Goal: Book appointment/travel/reservation

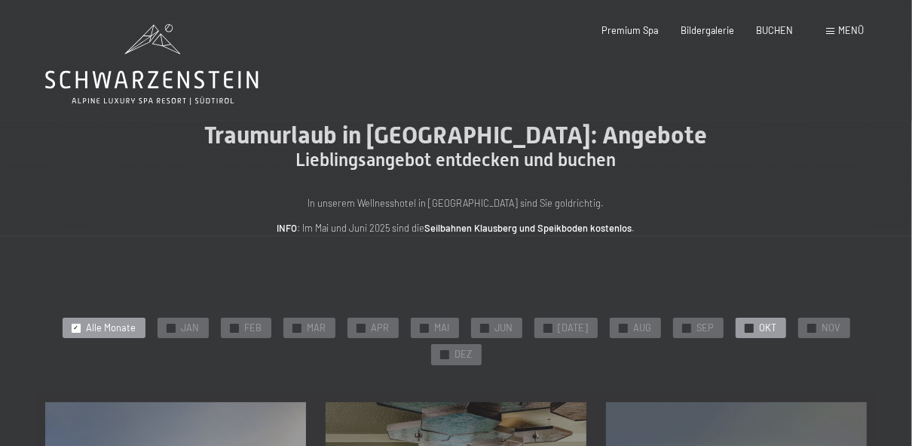
click at [760, 333] on span "OKT" at bounding box center [768, 328] width 17 height 14
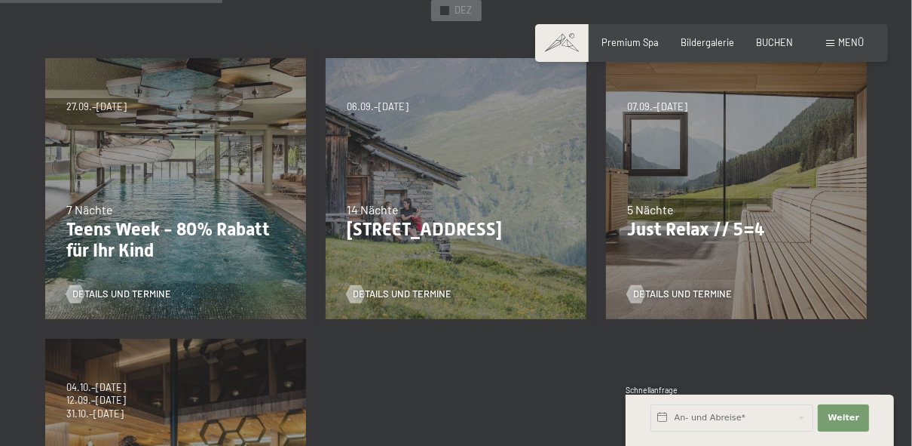
scroll to position [362, 0]
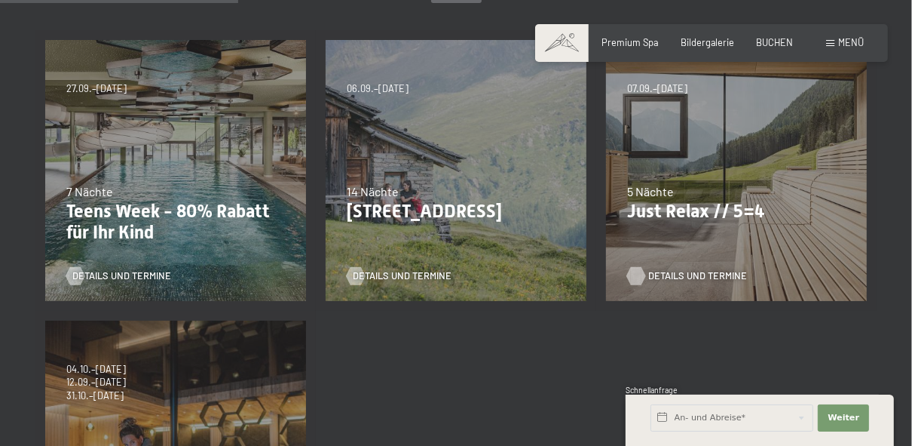
click at [703, 273] on span "Details und Termine" at bounding box center [697, 276] width 99 height 14
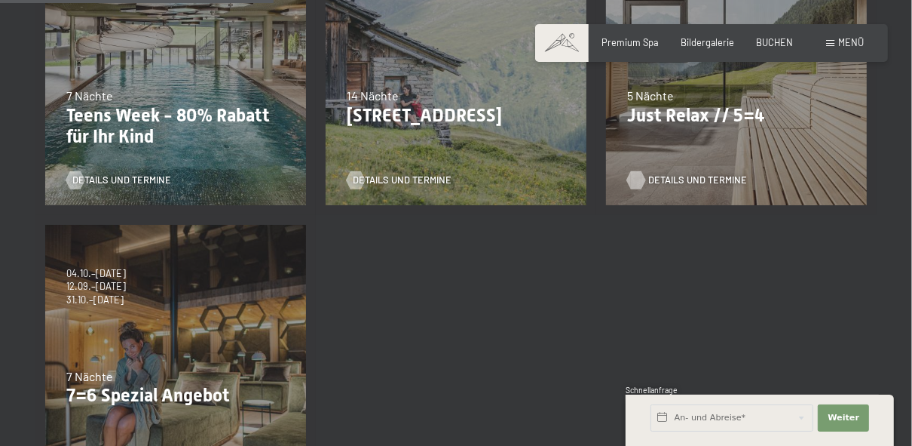
scroll to position [410, 0]
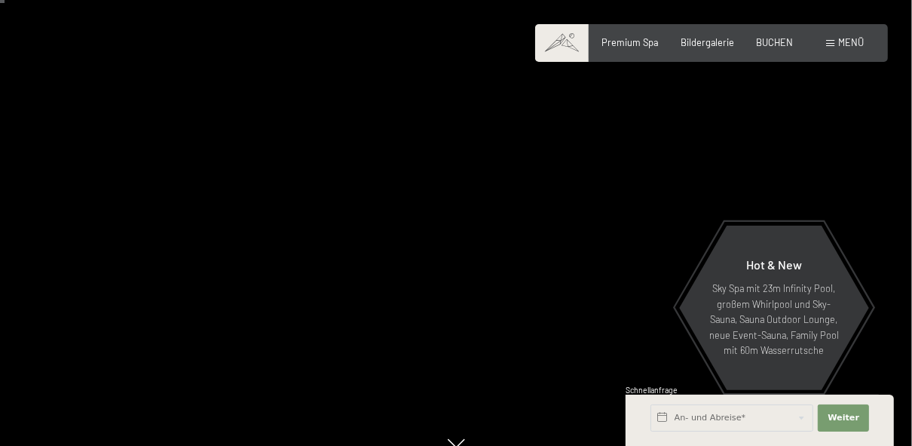
click at [624, 317] on div at bounding box center [684, 221] width 456 height 490
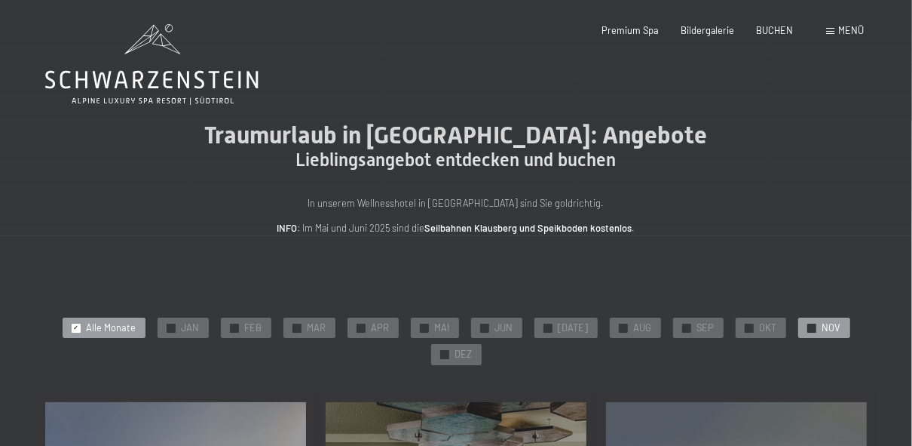
click at [823, 333] on span "NOV" at bounding box center [832, 328] width 19 height 14
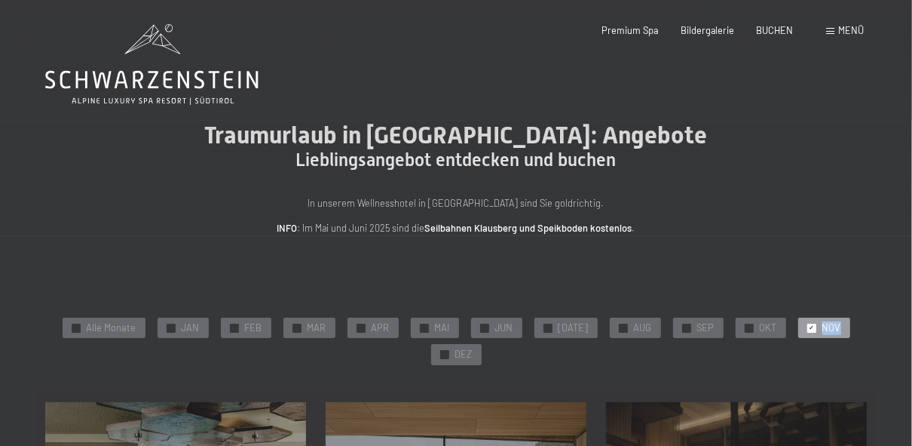
click at [823, 333] on span "NOV" at bounding box center [832, 328] width 19 height 14
drag, startPoint x: 820, startPoint y: 333, endPoint x: 742, endPoint y: 243, distance: 118.7
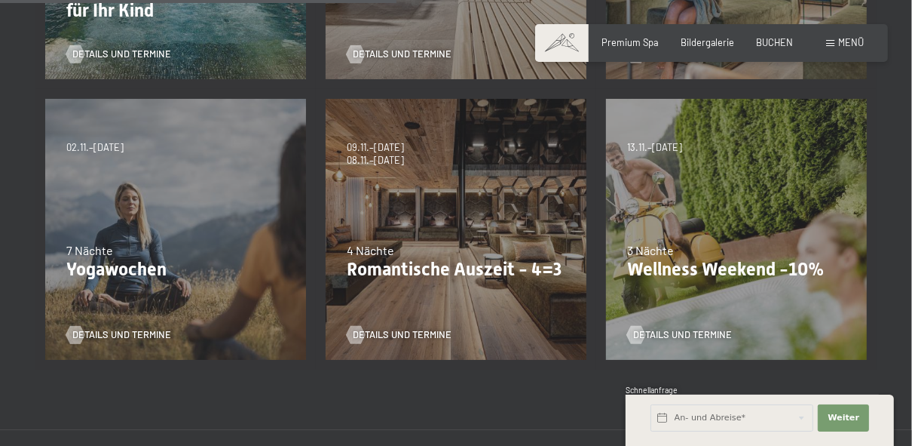
scroll to position [603, 0]
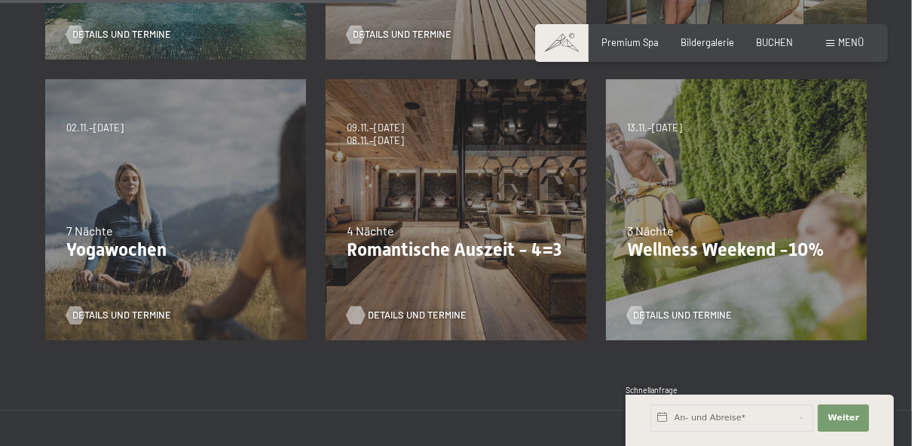
click at [388, 318] on span "Details und Termine" at bounding box center [417, 315] width 99 height 14
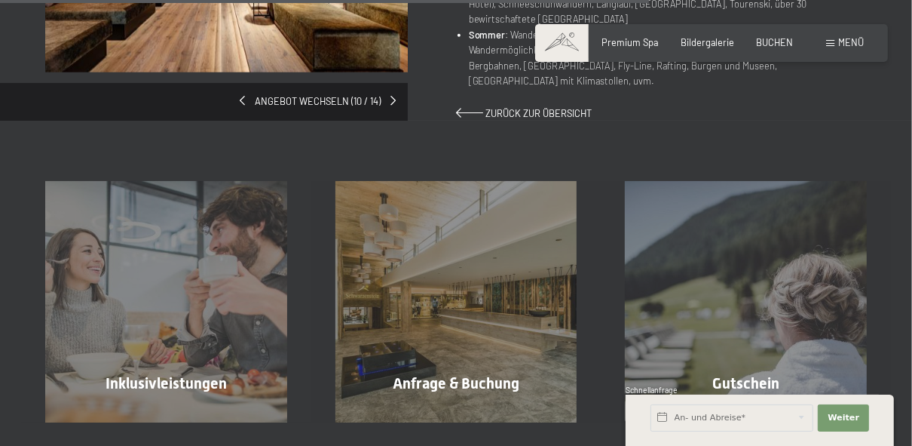
scroll to position [1158, 0]
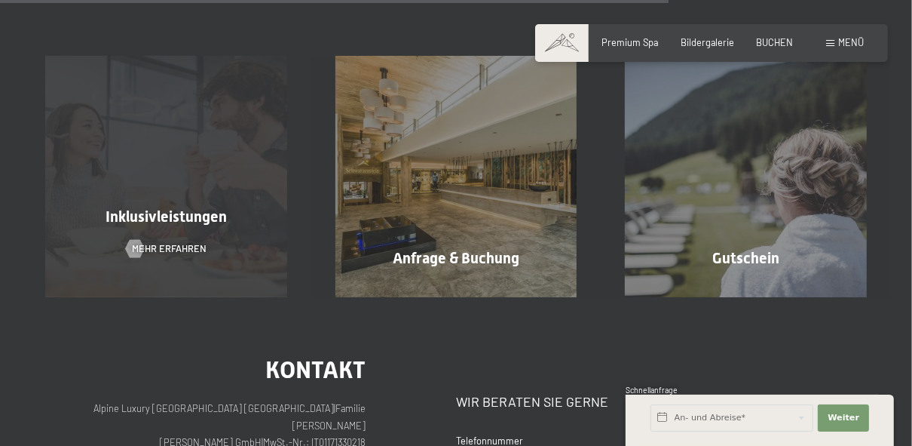
click at [170, 222] on div "Inklusivleistungen Mehr erfahren" at bounding box center [166, 177] width 290 height 242
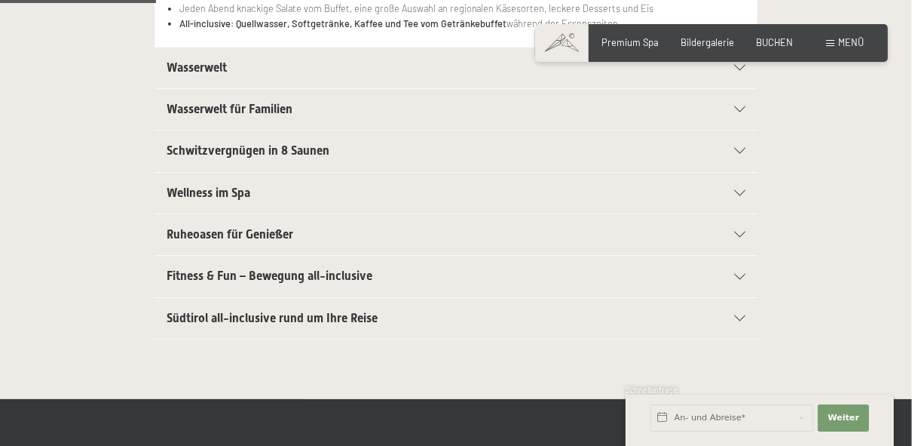
scroll to position [507, 0]
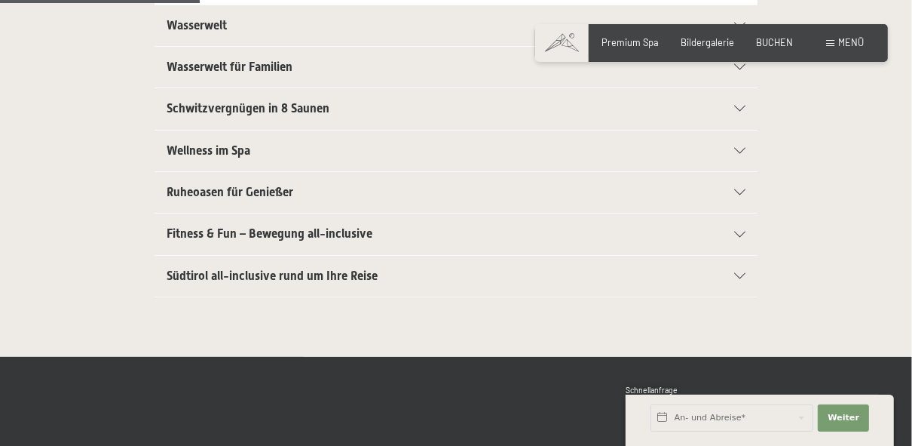
click at [201, 147] on span "Wellness im Spa" at bounding box center [209, 150] width 84 height 14
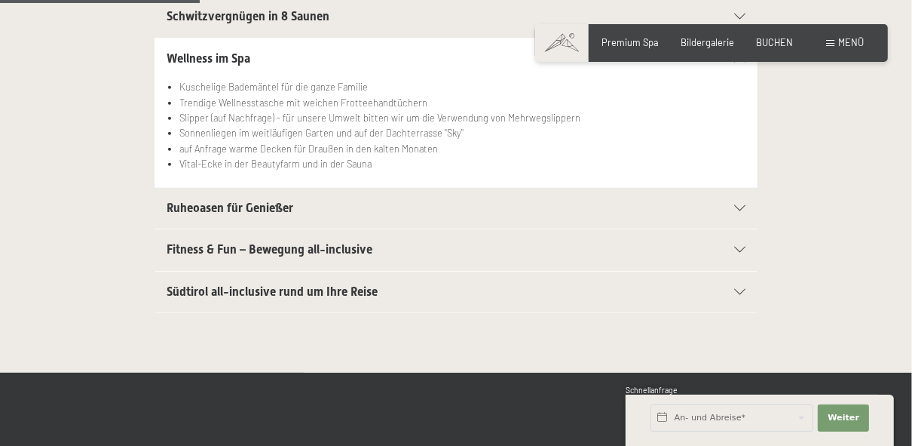
click at [188, 203] on span "Ruheoasen für Genießer" at bounding box center [230, 208] width 127 height 14
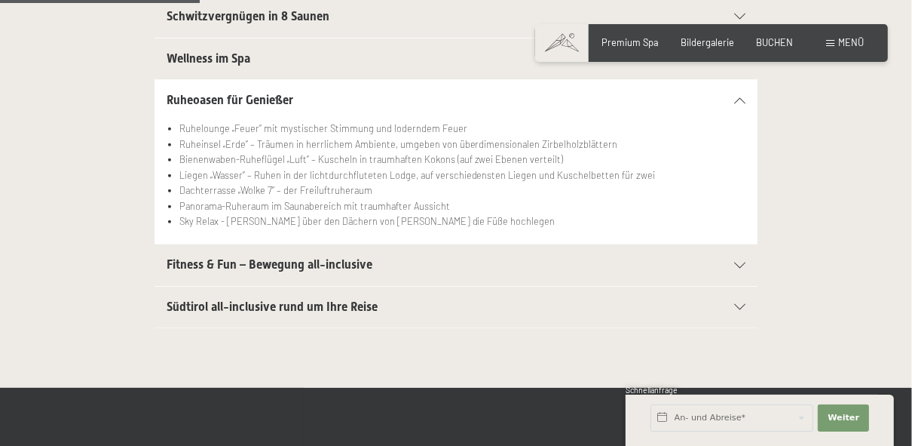
click at [191, 262] on span "Fitness & Fun – Bewegung all-inclusive" at bounding box center [270, 264] width 206 height 14
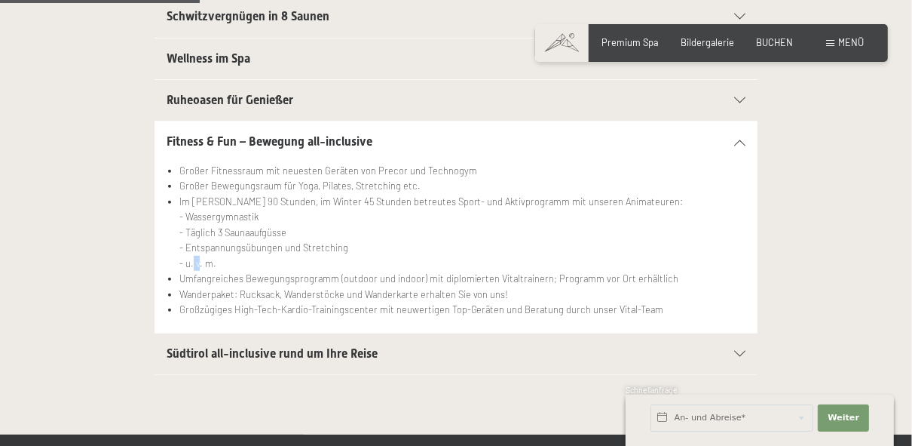
click at [191, 262] on li "Im Sommer 90 Stunden, im Winter 45 Stunden betreutes Sport- und Aktivprogramm m…" at bounding box center [462, 232] width 566 height 77
drag, startPoint x: 191, startPoint y: 262, endPoint x: 107, endPoint y: 271, distance: 84.3
click at [107, 271] on div "Fitness & Fun – Bewegung all-inclusive Großer Fitnessraum mit neuesten Geräten …" at bounding box center [456, 227] width 822 height 212
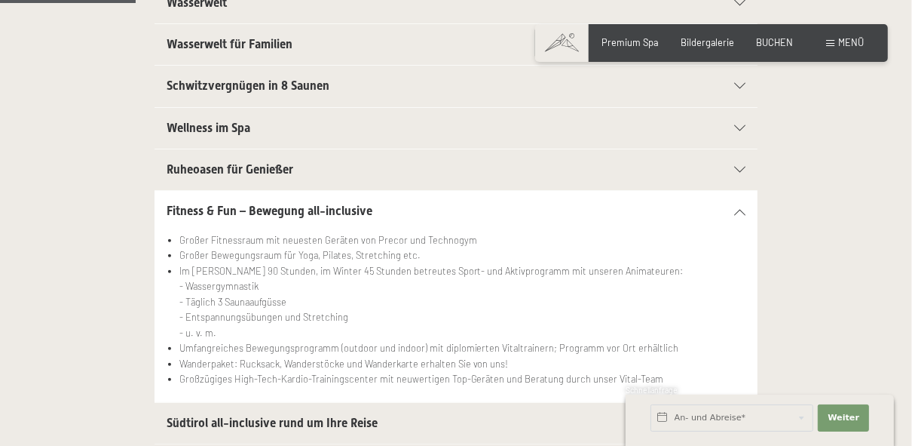
scroll to position [290, 0]
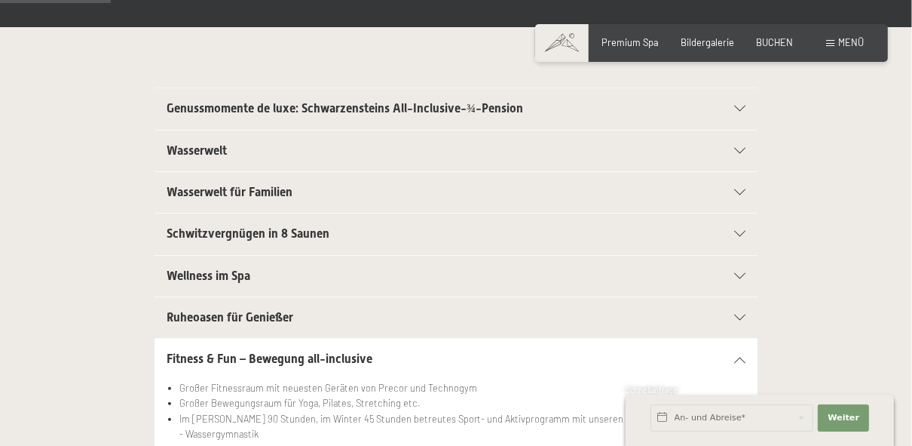
click at [205, 231] on span "Schwitzvergnügen in 8 Saunen" at bounding box center [248, 233] width 163 height 14
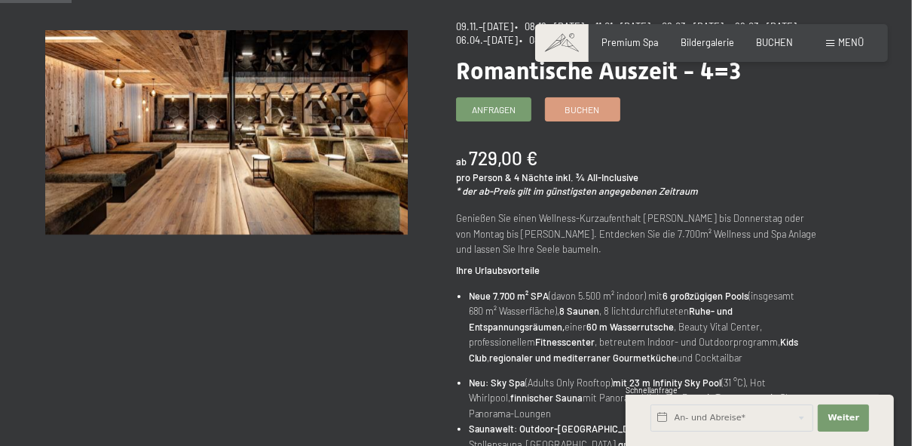
scroll to position [193, 0]
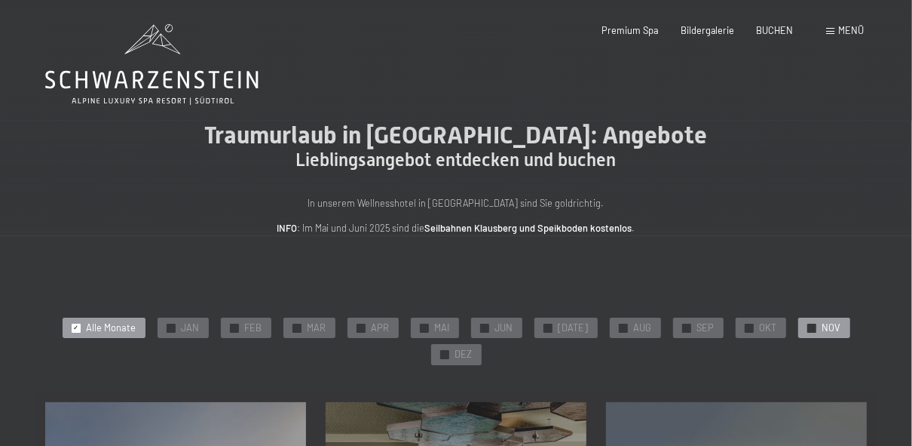
click at [823, 326] on span "NOV" at bounding box center [832, 328] width 19 height 14
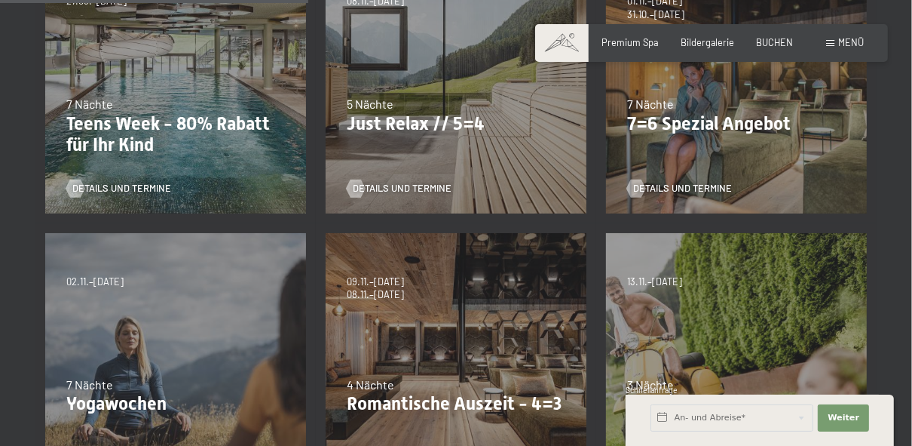
scroll to position [483, 0]
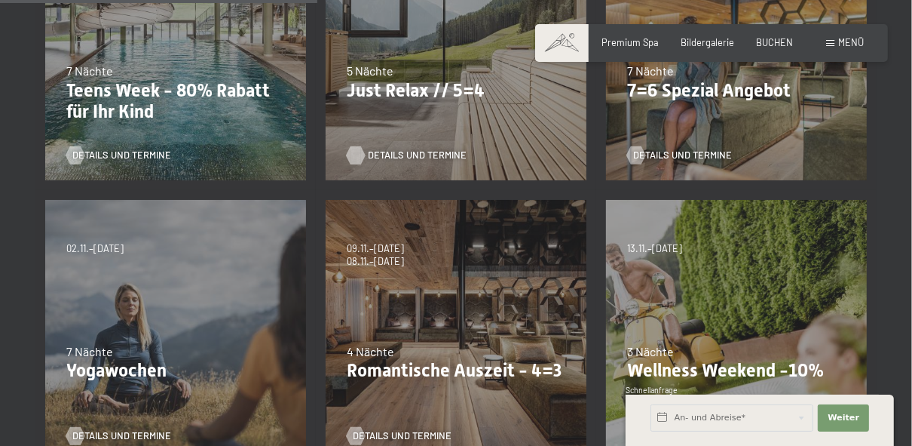
click at [415, 155] on span "Details und Termine" at bounding box center [417, 156] width 99 height 14
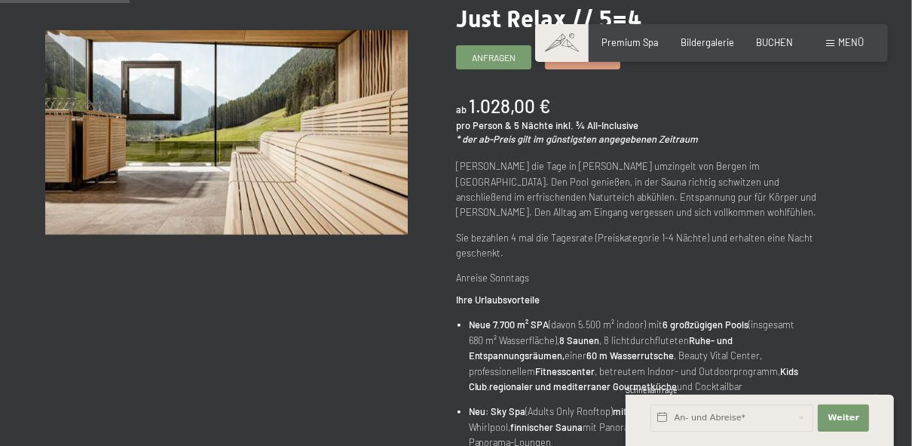
scroll to position [314, 0]
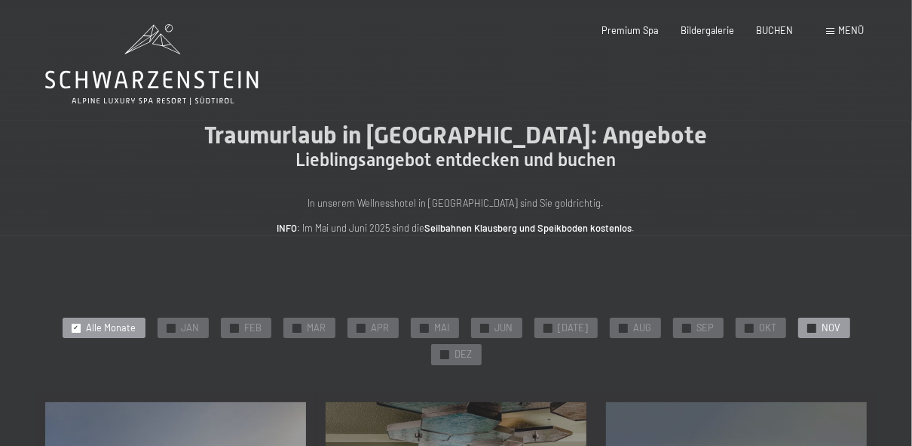
click at [826, 325] on span "NOV" at bounding box center [832, 328] width 19 height 14
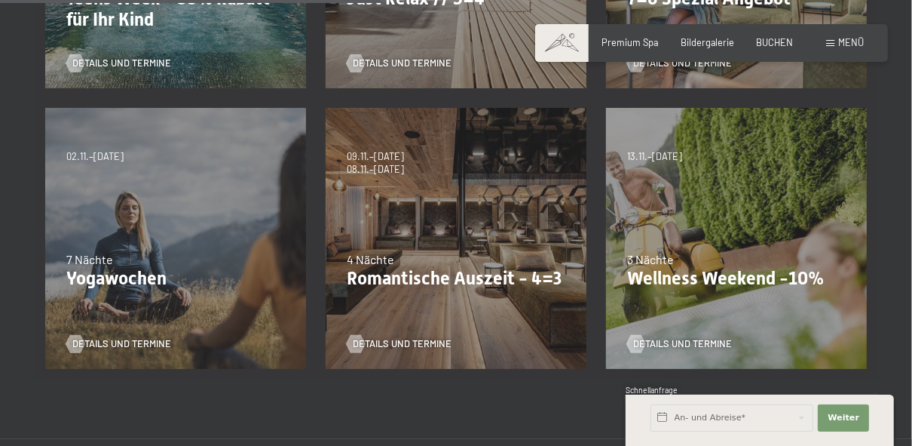
scroll to position [579, 0]
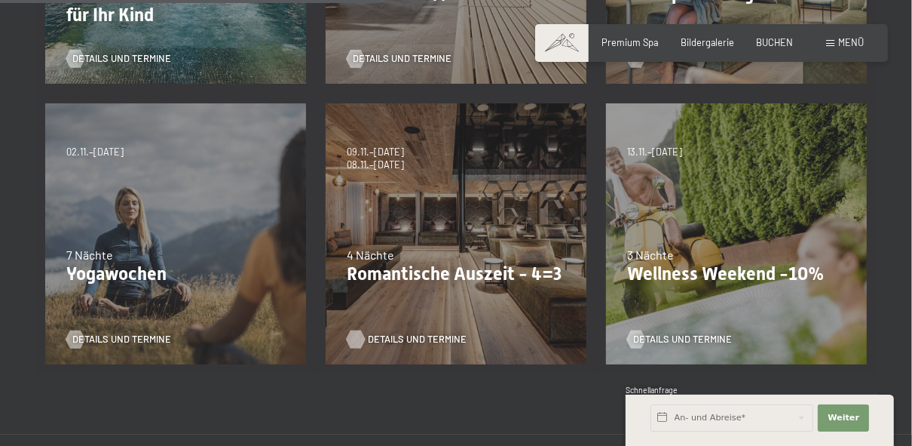
click at [384, 338] on span "Details und Termine" at bounding box center [417, 340] width 99 height 14
click at [667, 337] on span "Details und Termine" at bounding box center [697, 340] width 99 height 14
click at [378, 339] on span "Details und Termine" at bounding box center [417, 340] width 99 height 14
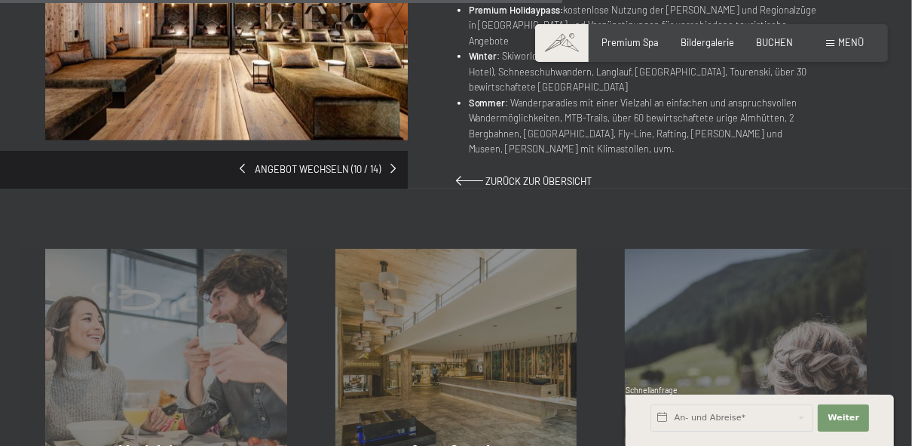
scroll to position [989, 0]
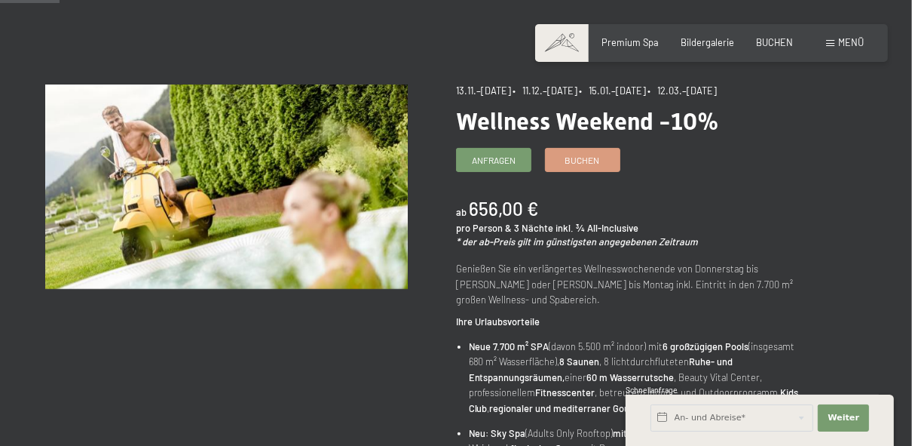
scroll to position [121, 0]
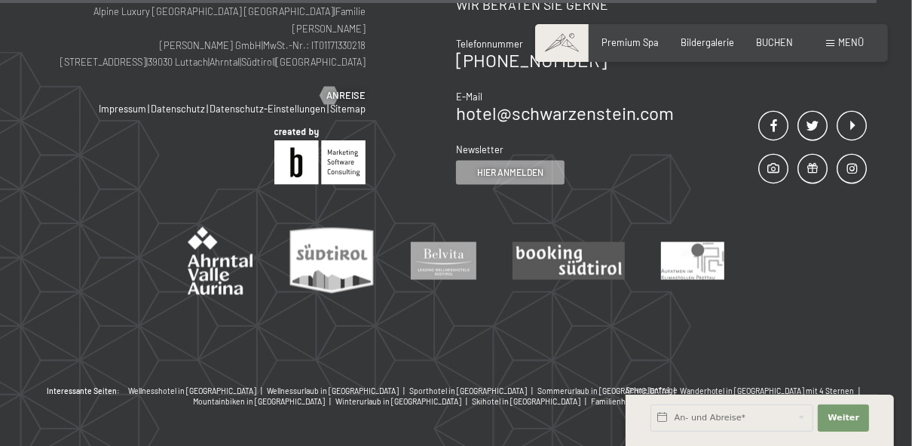
scroll to position [1579, 0]
